Goal: Find specific page/section: Find specific page/section

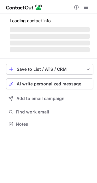
scroll to position [118, 97]
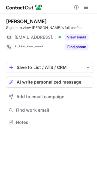
scroll to position [118, 97]
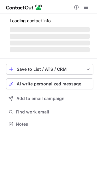
scroll to position [118, 97]
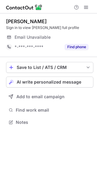
scroll to position [118, 97]
